Goal: Task Accomplishment & Management: Manage account settings

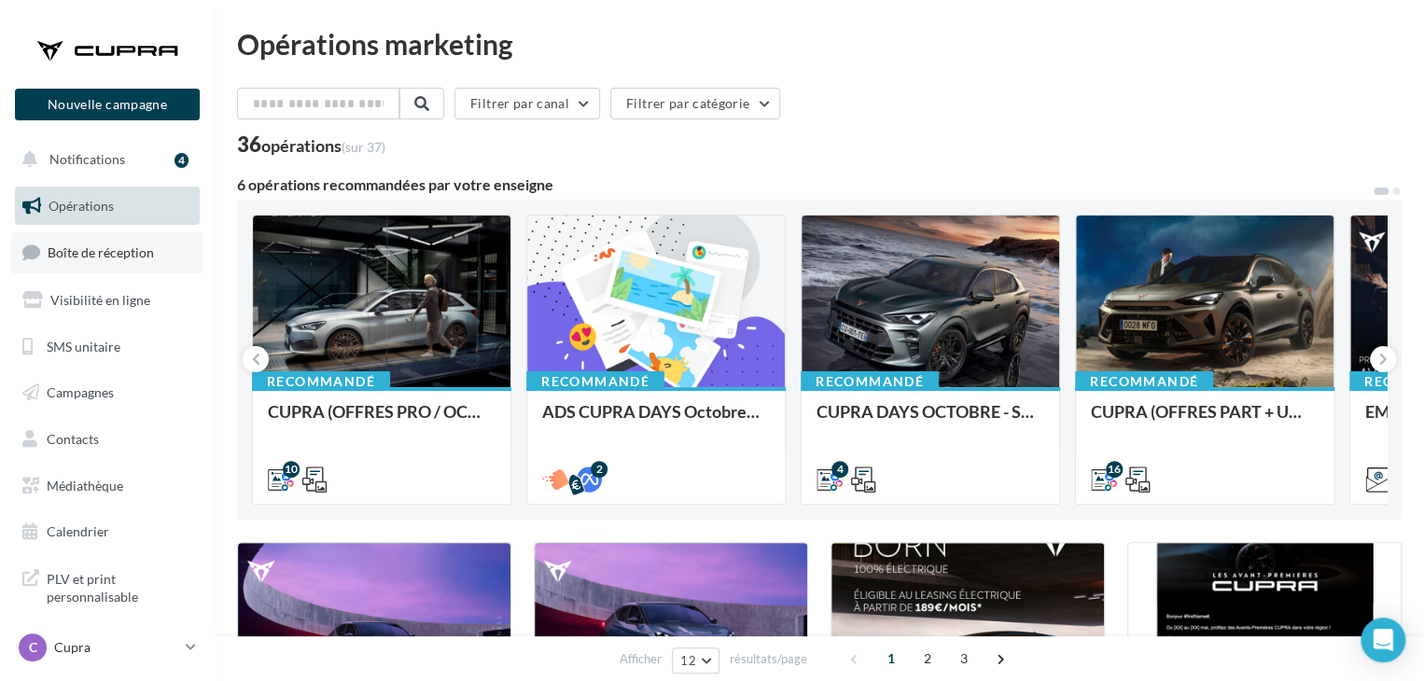
click at [106, 270] on link "Boîte de réception" at bounding box center [107, 252] width 192 height 40
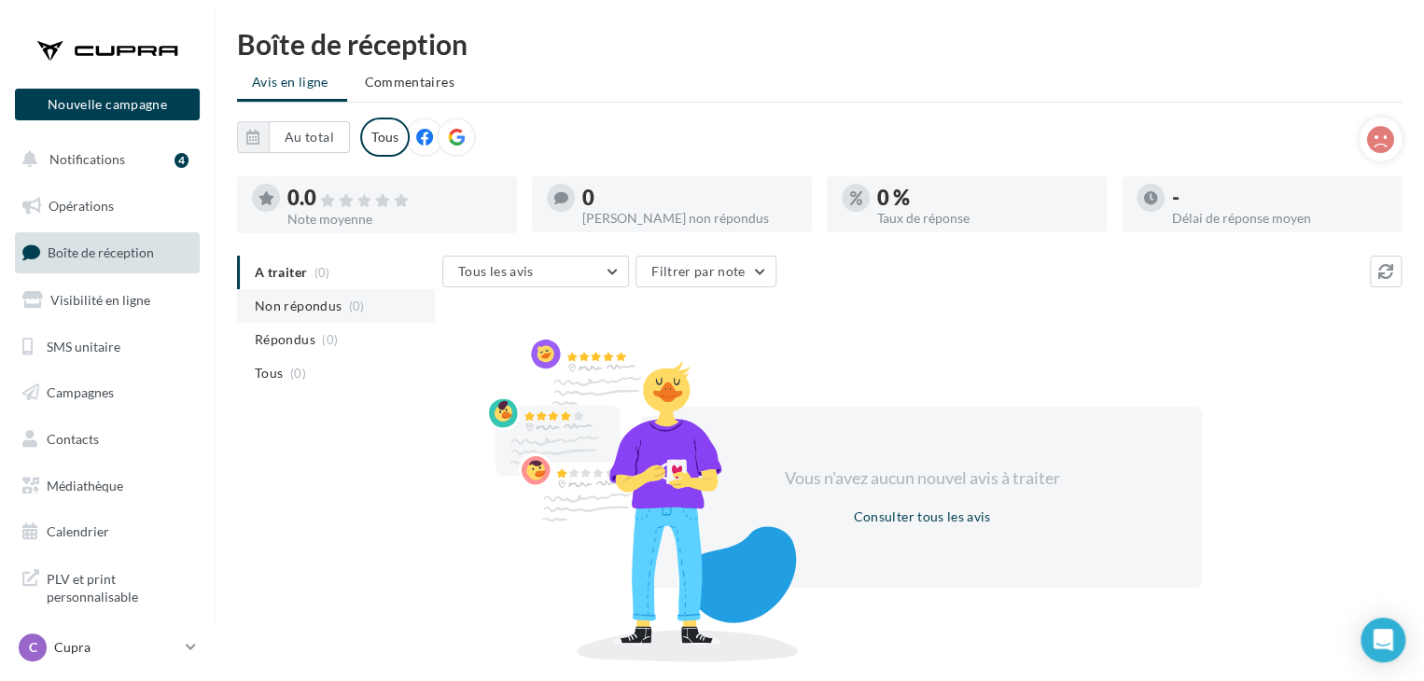
click at [313, 318] on li "Non répondus (0)" at bounding box center [336, 306] width 198 height 34
click at [175, 633] on div "C Cupra cupra_perigueux" at bounding box center [99, 647] width 160 height 28
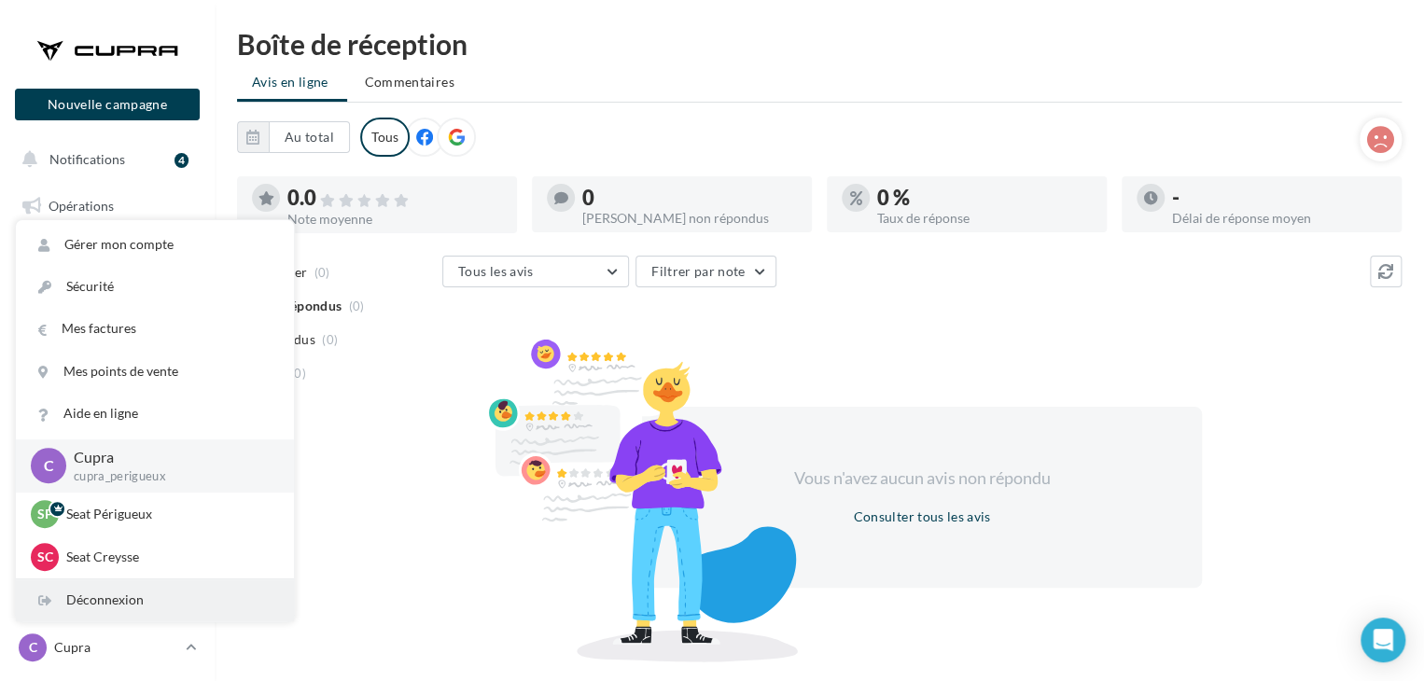
click at [156, 598] on div "Déconnexion" at bounding box center [155, 600] width 278 height 42
